Goal: Find specific page/section: Find specific page/section

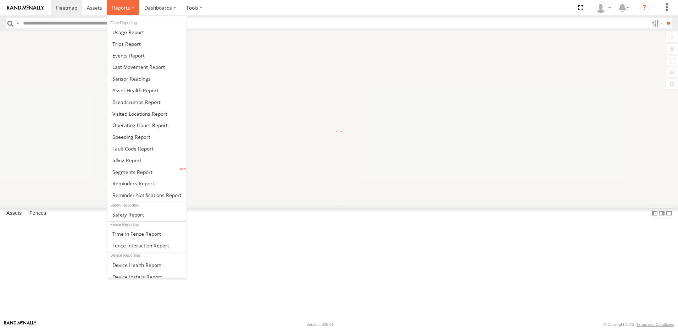
click at [124, 12] on label at bounding box center [123, 7] width 32 height 15
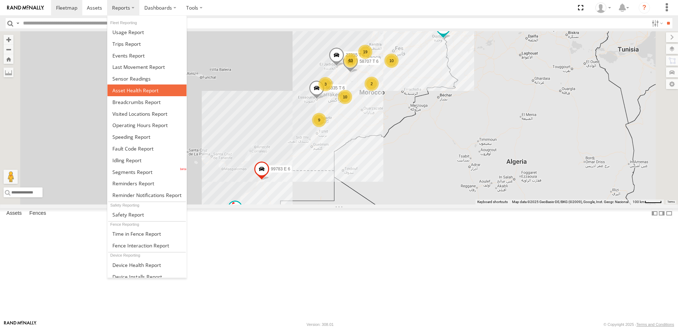
click at [146, 86] on link at bounding box center [146, 90] width 79 height 12
